Goal: Information Seeking & Learning: Learn about a topic

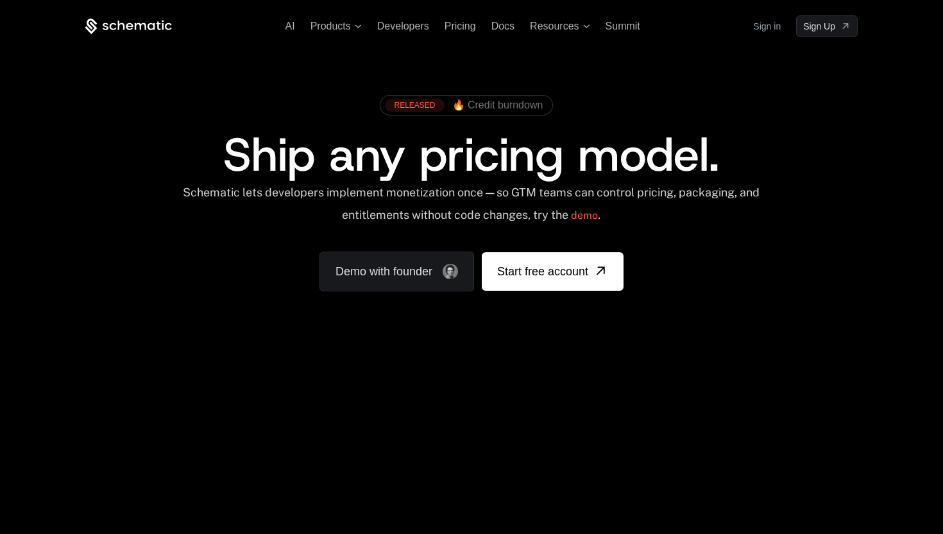
click at [768, 28] on link "Sign in" at bounding box center [767, 26] width 28 height 21
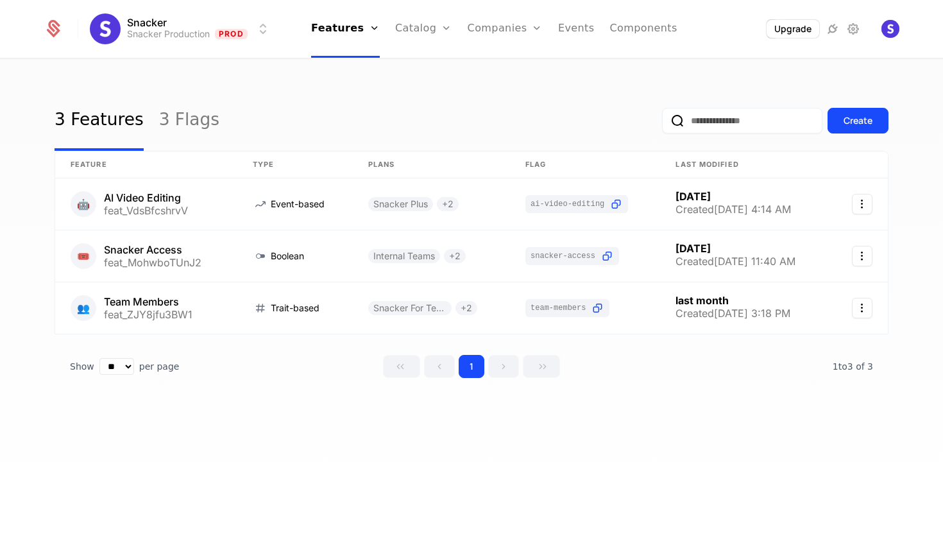
click at [185, 49] on div "Snacker Snacker Production Prod Features Features Flags Catalog Plans Add Ons C…" at bounding box center [472, 29] width 856 height 58
click at [323, 123] on div "3 Features 3 Flags Create" at bounding box center [472, 120] width 834 height 60
click at [412, 26] on link "Catalog" at bounding box center [423, 29] width 57 height 58
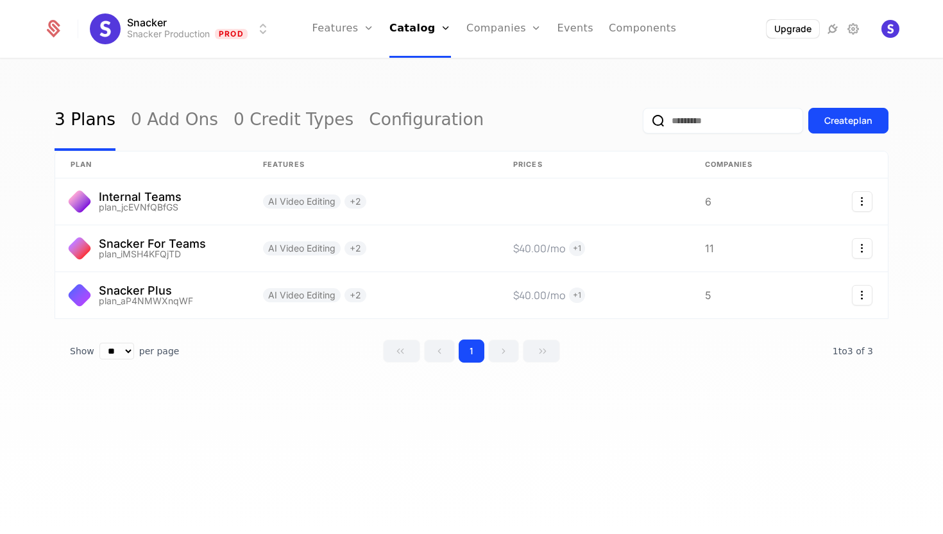
click at [421, 67] on link "Plans" at bounding box center [438, 63] width 66 height 10
click at [323, 455] on div "3 Plans 0 Add Ons 0 Credit Types Configuration Create plan plan Features Prices…" at bounding box center [471, 301] width 943 height 482
click at [149, 291] on link at bounding box center [151, 295] width 192 height 46
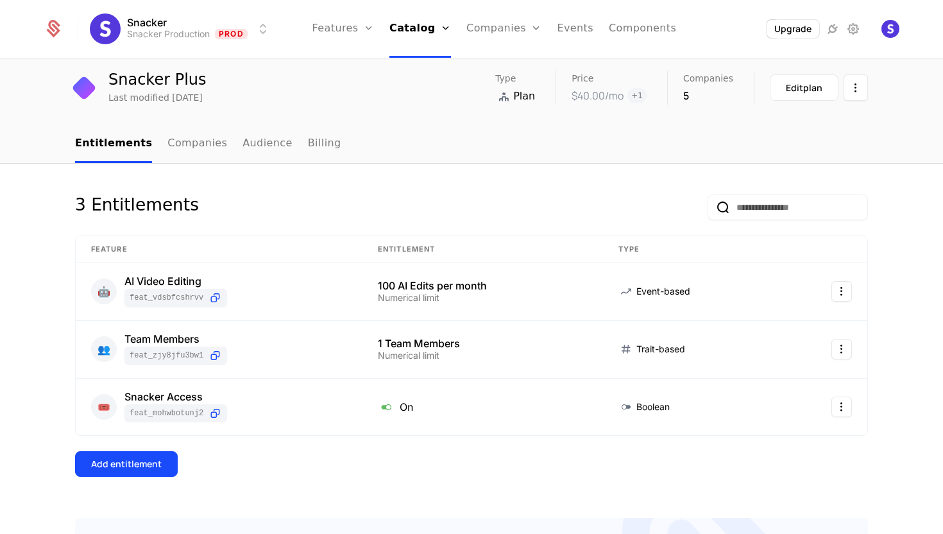
scroll to position [47, 0]
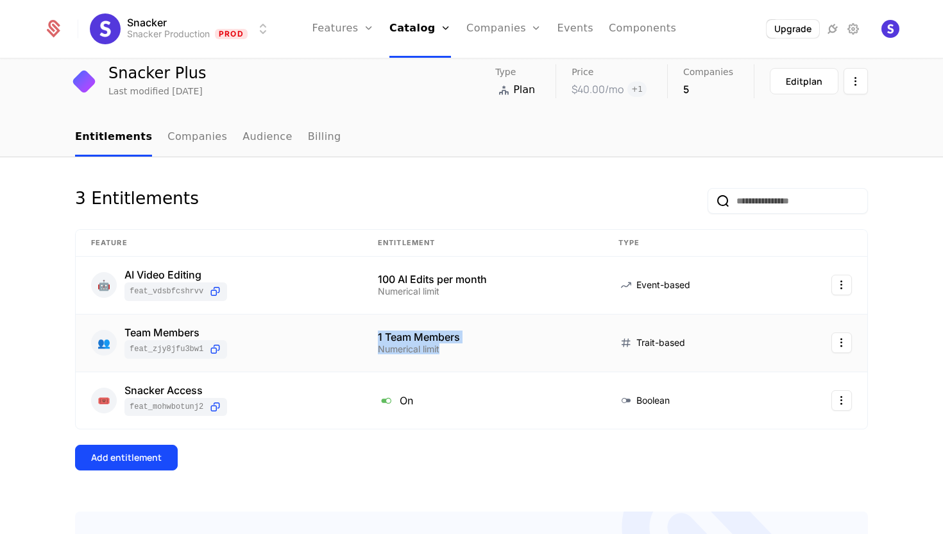
drag, startPoint x: 375, startPoint y: 342, endPoint x: 530, endPoint y: 353, distance: 156.3
click at [530, 353] on td "1 Team Members Numerical limit" at bounding box center [482, 343] width 241 height 58
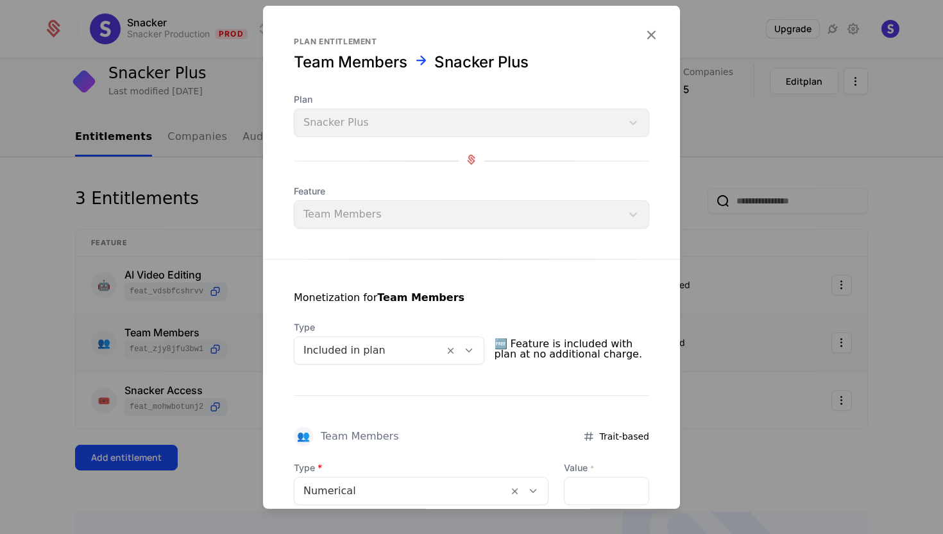
click at [654, 31] on icon "button" at bounding box center [651, 34] width 17 height 17
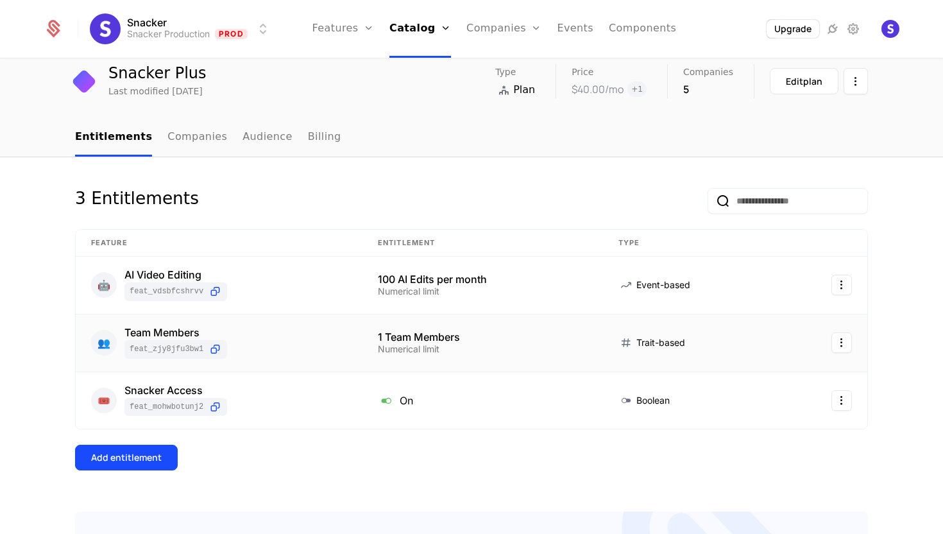
click at [659, 345] on span "Trait-based" at bounding box center [660, 342] width 49 height 13
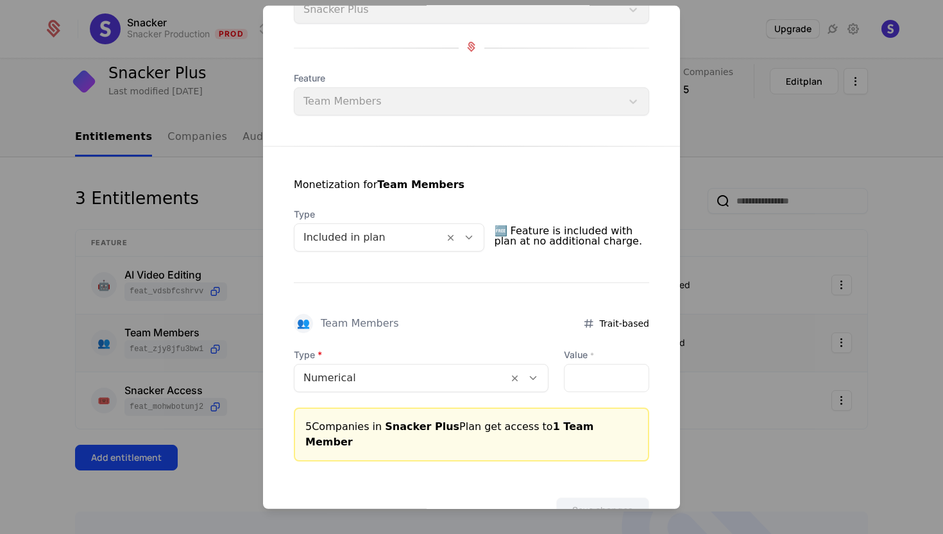
scroll to position [112, 0]
click at [421, 378] on div at bounding box center [401, 379] width 196 height 18
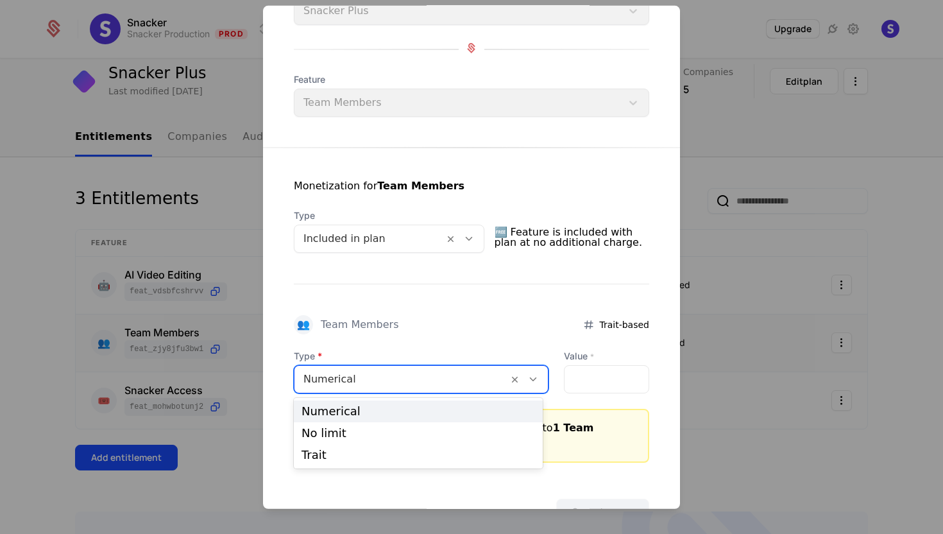
click at [461, 340] on div "Monetization for Team Members Type Included in plan 🆓 Feature is included with …" at bounding box center [471, 305] width 417 height 315
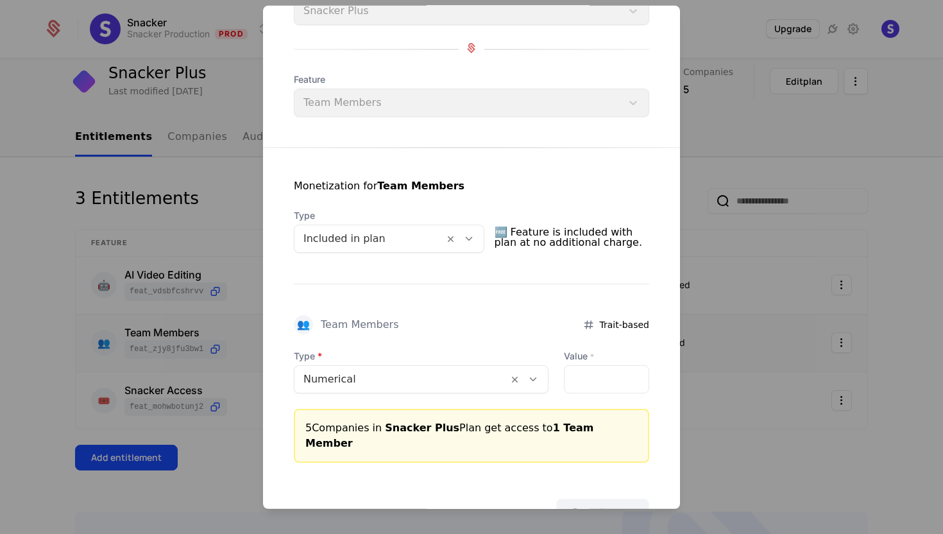
scroll to position [0, 0]
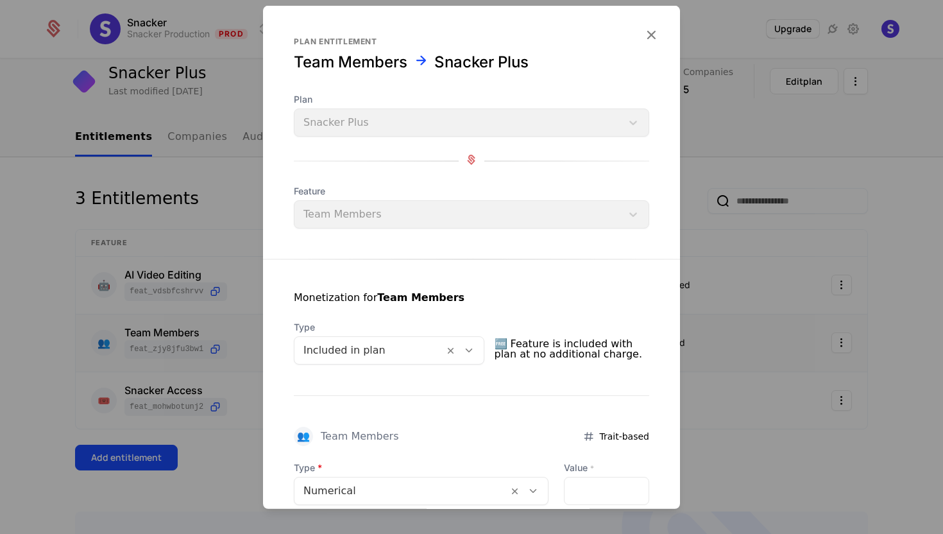
click at [654, 35] on icon "button" at bounding box center [651, 34] width 17 height 17
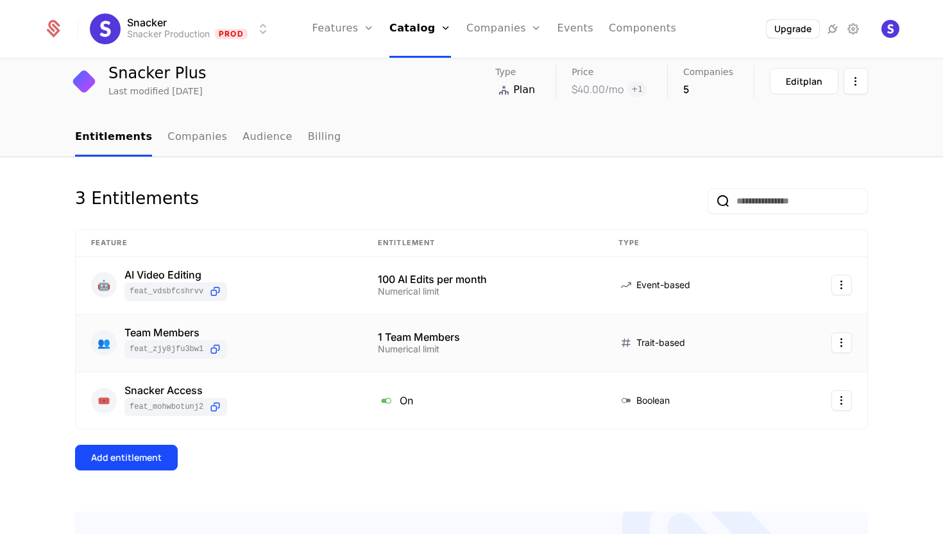
click at [158, 332] on div "Team Members" at bounding box center [175, 332] width 103 height 10
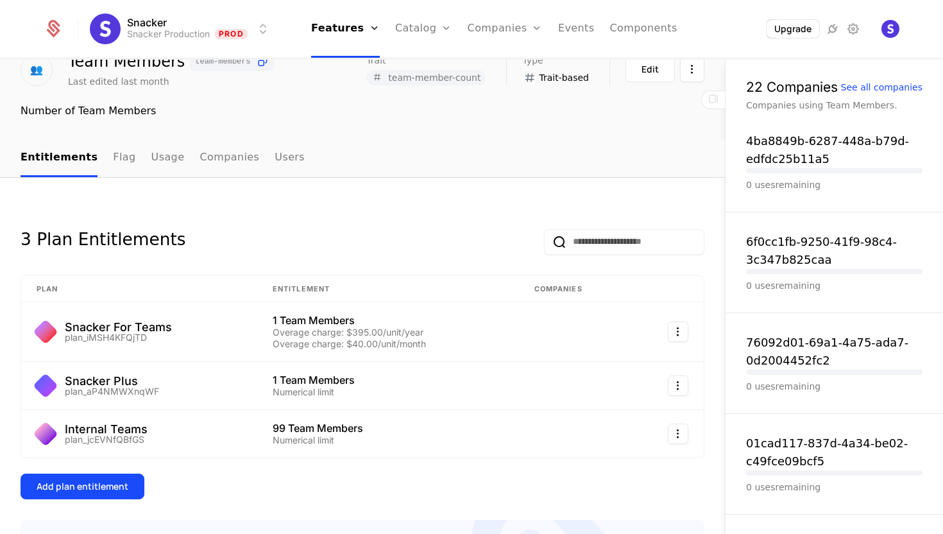
scroll to position [59, 0]
click at [130, 328] on div "Snacker For Teams" at bounding box center [118, 327] width 107 height 12
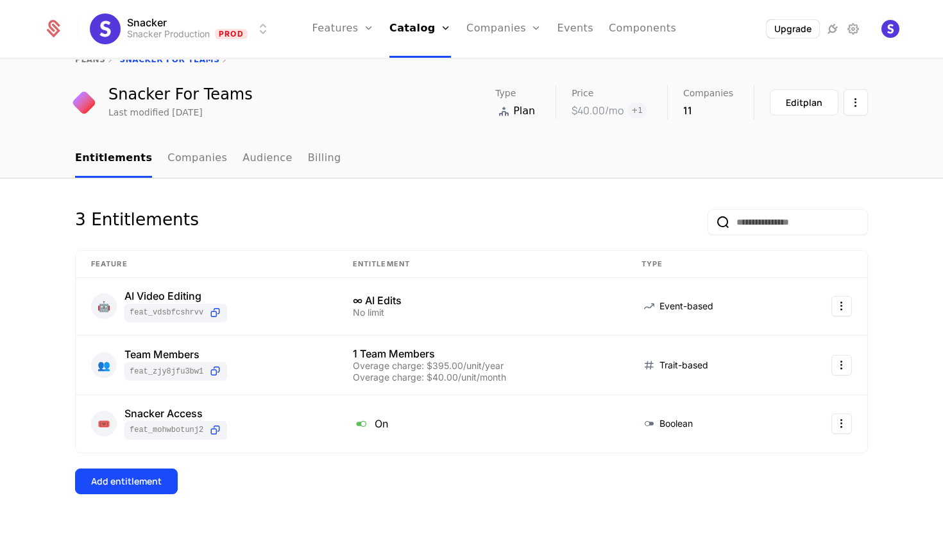
scroll to position [27, 0]
click at [168, 354] on div "Team Members" at bounding box center [175, 353] width 103 height 10
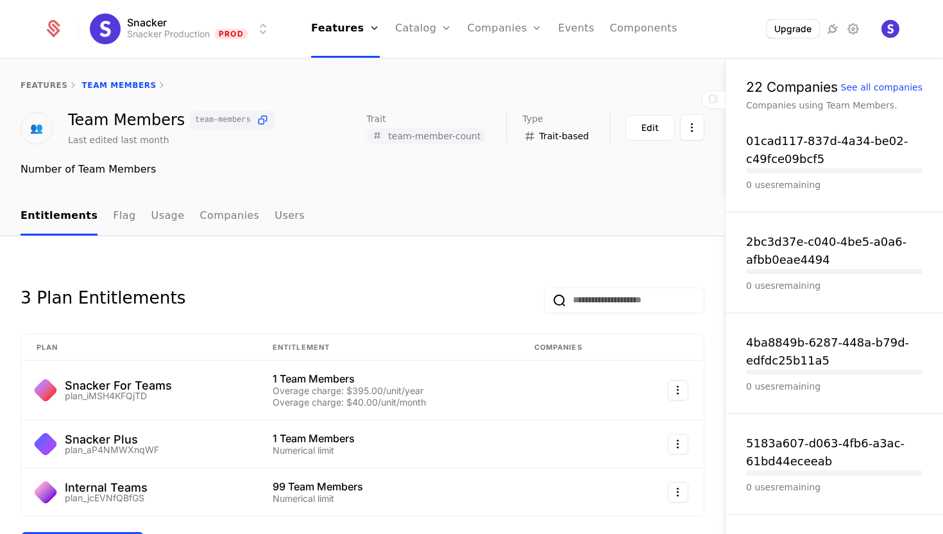
click at [645, 196] on div "features Team Members 👥 Team Members team-members Last edited last month Trait …" at bounding box center [362, 129] width 725 height 138
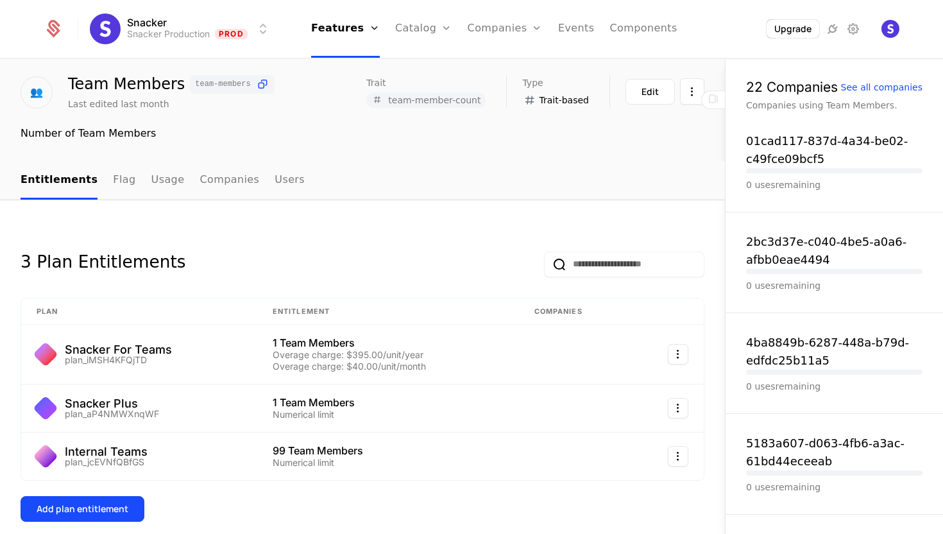
scroll to position [49, 0]
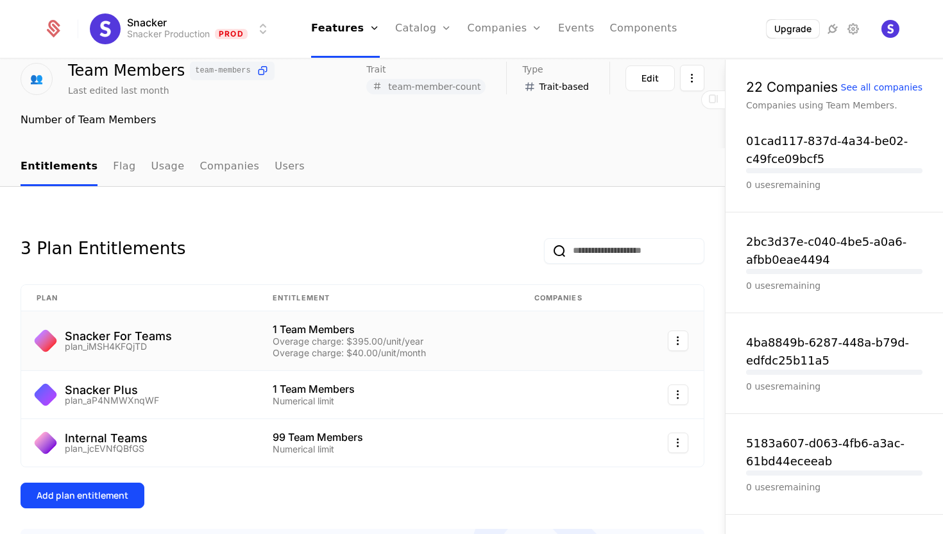
click at [677, 343] on html "Snacker Snacker Production Prod Features Features Flags Catalog Plans Add Ons C…" at bounding box center [471, 267] width 943 height 534
click at [594, 409] on div "Edit" at bounding box center [586, 404] width 22 height 18
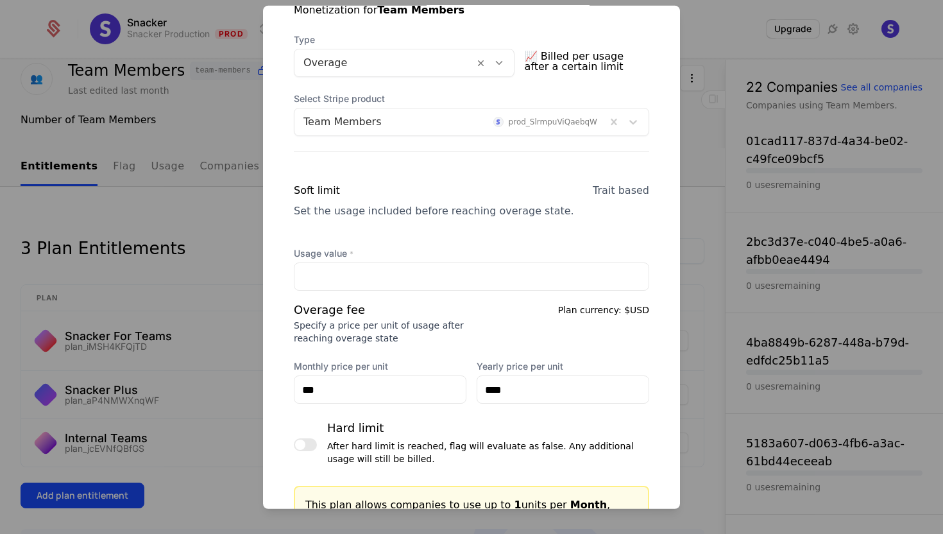
scroll to position [0, 0]
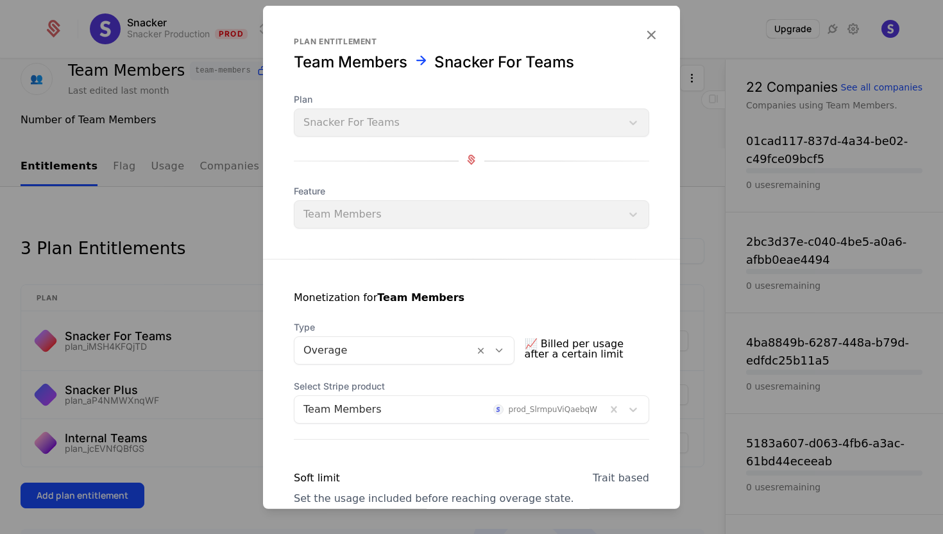
click at [650, 33] on icon "button" at bounding box center [651, 34] width 17 height 17
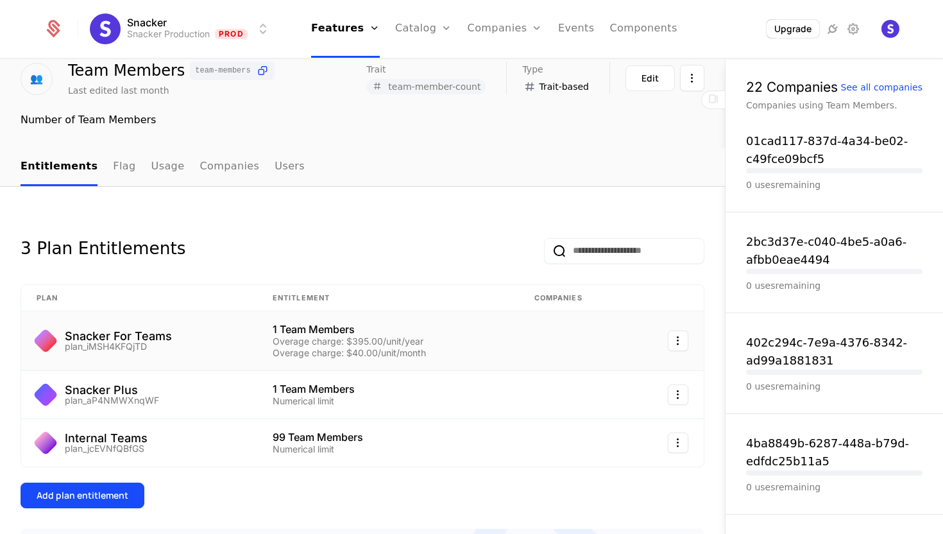
scroll to position [65, 0]
